Goal: Information Seeking & Learning: Learn about a topic

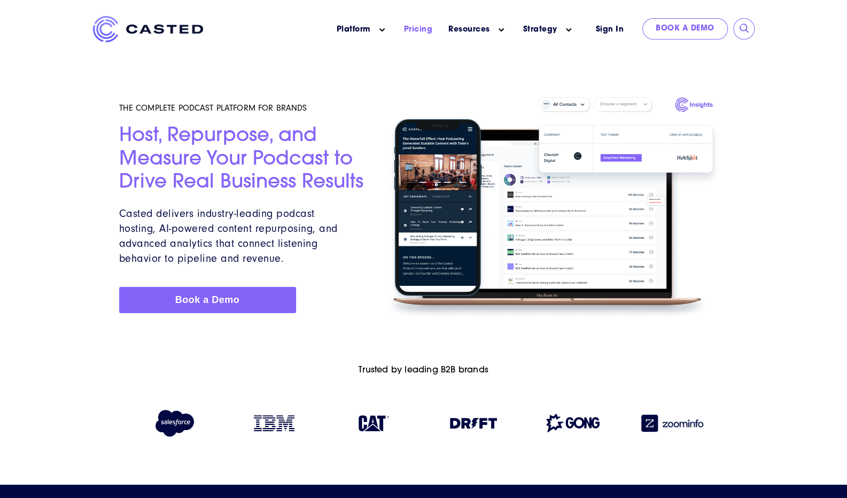
click at [421, 20] on li "Pricing" at bounding box center [418, 29] width 45 height 27
click at [420, 33] on link "Pricing" at bounding box center [418, 29] width 29 height 11
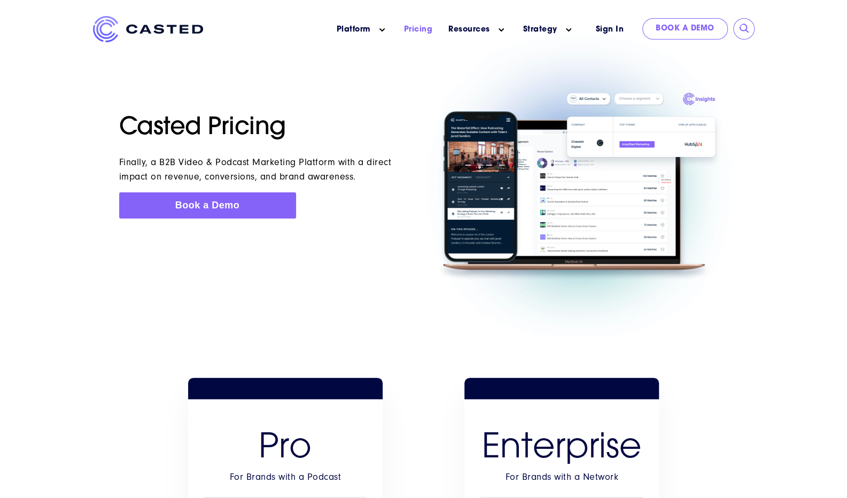
click at [145, 34] on img at bounding box center [148, 29] width 110 height 26
